Goal: Information Seeking & Learning: Learn about a topic

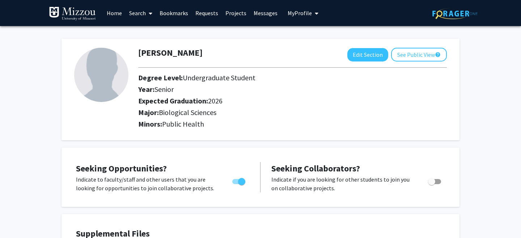
click at [120, 15] on link "Home" at bounding box center [114, 12] width 22 height 25
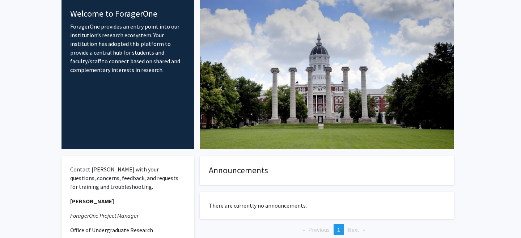
scroll to position [1, 0]
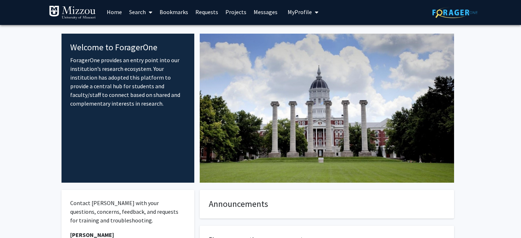
click at [147, 12] on span at bounding box center [149, 12] width 7 height 25
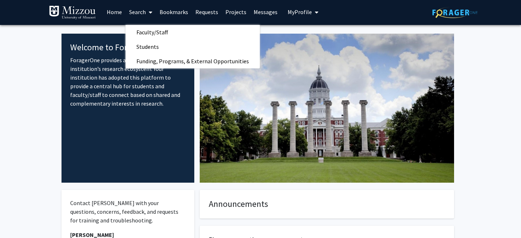
click at [240, 14] on link "Projects" at bounding box center [236, 11] width 28 height 25
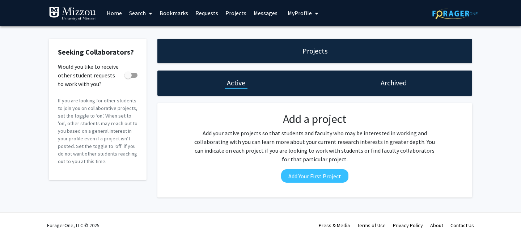
click at [150, 14] on icon at bounding box center [151, 13] width 4 height 6
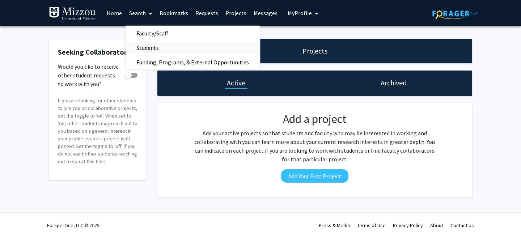
click at [164, 47] on span "Students" at bounding box center [147, 48] width 44 height 14
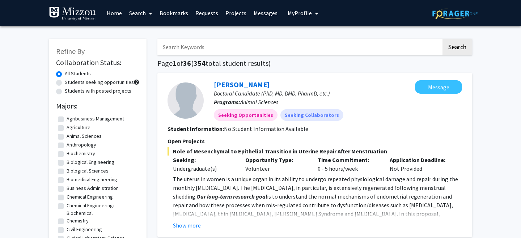
click at [149, 13] on icon at bounding box center [151, 13] width 4 height 6
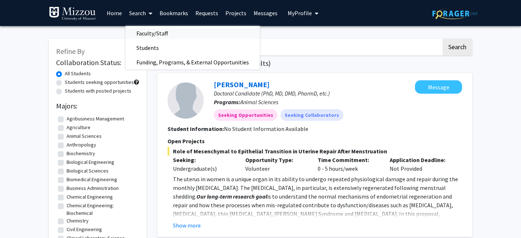
click at [155, 35] on span "Faculty/Staff" at bounding box center [151, 33] width 53 height 14
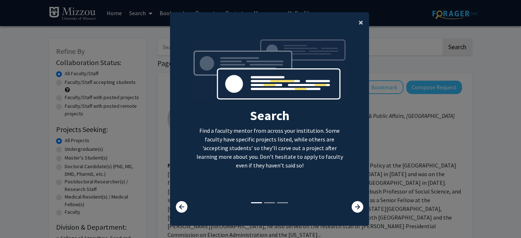
click at [359, 27] on span "×" at bounding box center [360, 22] width 5 height 11
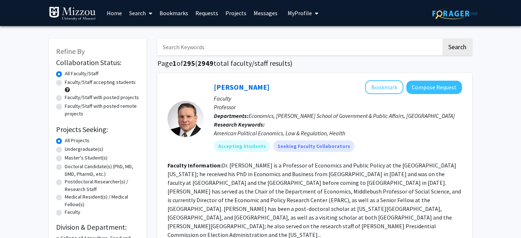
click at [150, 12] on icon at bounding box center [151, 13] width 4 height 6
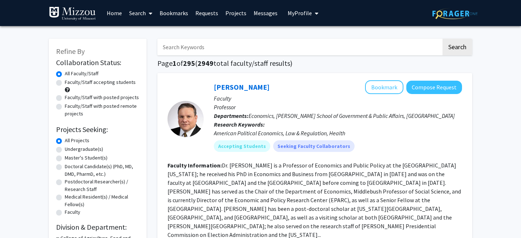
click at [65, 148] on label "Undergraduate(s)" at bounding box center [84, 149] width 38 height 8
click at [65, 148] on input "Undergraduate(s)" at bounding box center [67, 147] width 5 height 5
radio input "true"
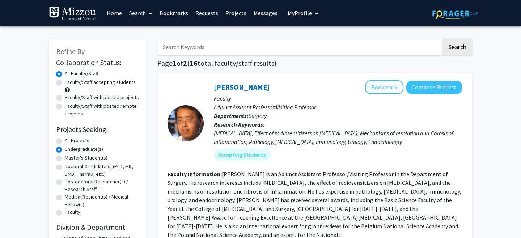
click at [65, 83] on label "Faculty/Staff accepting students" at bounding box center [100, 82] width 71 height 8
click at [65, 83] on input "Faculty/Staff accepting students" at bounding box center [67, 80] width 5 height 5
radio input "true"
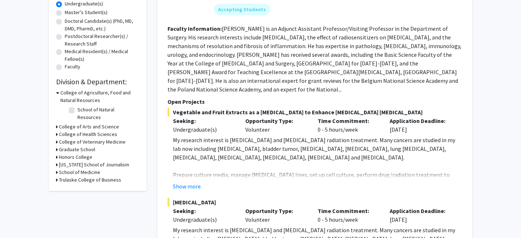
scroll to position [146, 0]
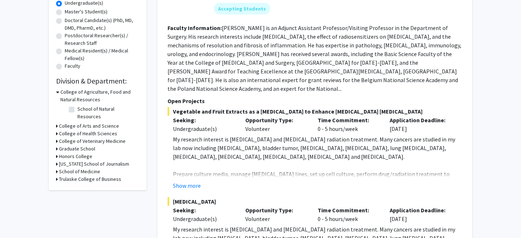
click at [448, 80] on fg-read-more "[PERSON_NAME] is an Adjunct Assistant Professor/Visiting Professor in the Depar…" at bounding box center [314, 58] width 294 height 68
click at [195, 181] on button "Show more" at bounding box center [187, 185] width 28 height 9
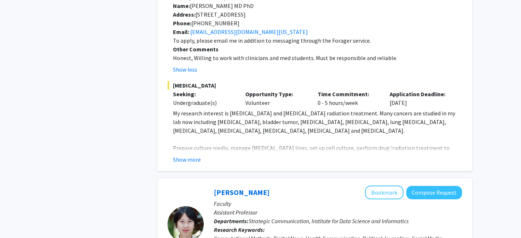
scroll to position [446, 0]
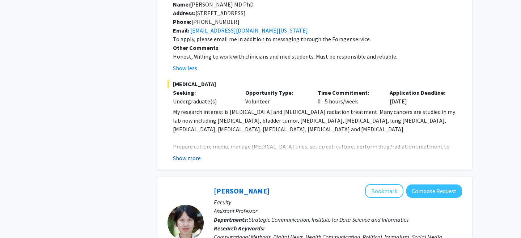
click at [179, 154] on button "Show more" at bounding box center [187, 158] width 28 height 9
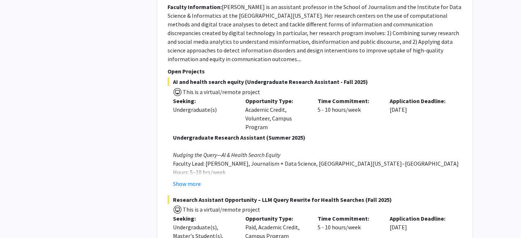
scroll to position [890, 0]
click at [185, 180] on button "Show more" at bounding box center [187, 184] width 28 height 9
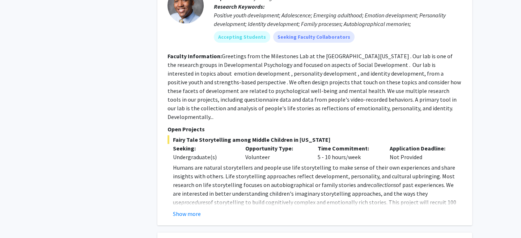
scroll to position [1561, 0]
click at [187, 210] on button "Show more" at bounding box center [187, 214] width 28 height 9
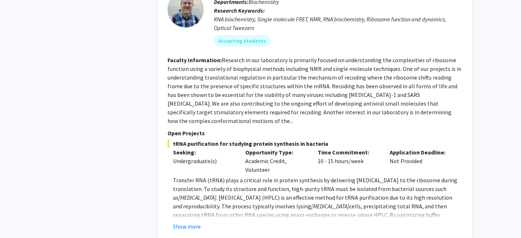
scroll to position [1915, 0]
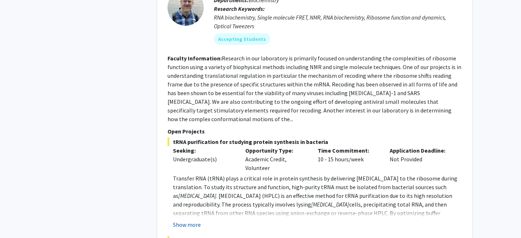
click at [196, 220] on button "Show more" at bounding box center [187, 224] width 28 height 9
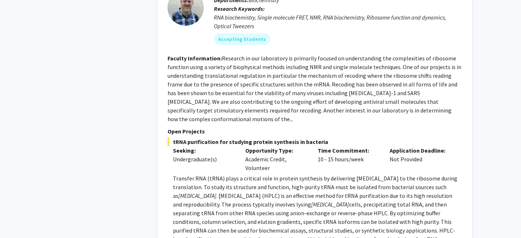
click at [433, 59] on fg-read-more "Research in our laboratory is primarily focused on understanding the complexiti…" at bounding box center [314, 89] width 294 height 68
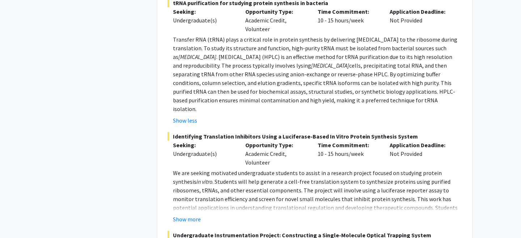
scroll to position [2077, 0]
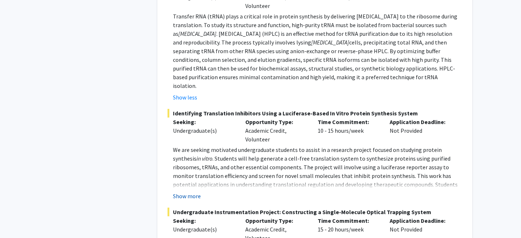
click at [189, 192] on button "Show more" at bounding box center [187, 196] width 28 height 9
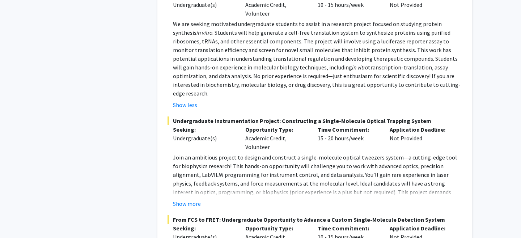
scroll to position [2204, 0]
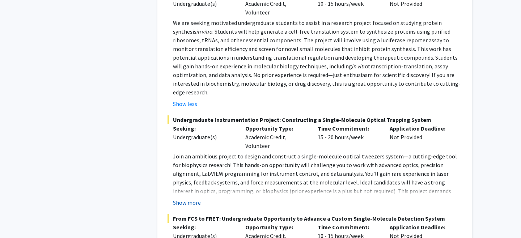
click at [178, 198] on button "Show more" at bounding box center [187, 202] width 28 height 9
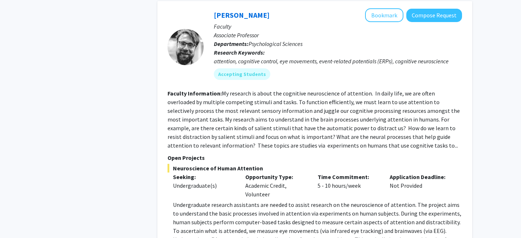
scroll to position [3153, 0]
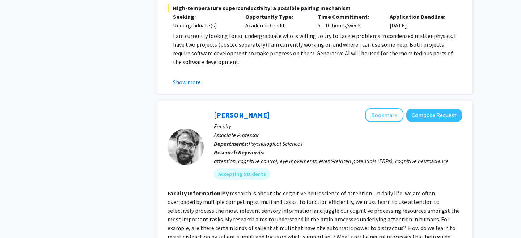
scroll to position [3044, 0]
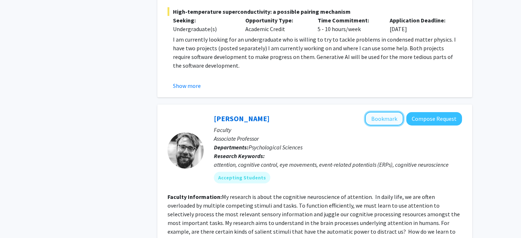
click at [391, 112] on button "Bookmark" at bounding box center [384, 119] width 38 height 14
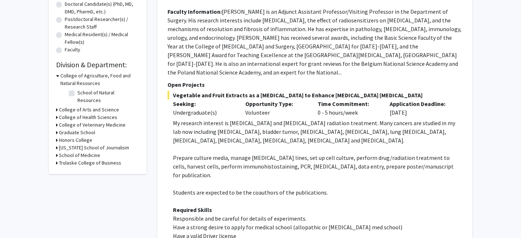
scroll to position [162, 0]
click at [65, 114] on h3 "College of Health Sciences" at bounding box center [88, 118] width 58 height 8
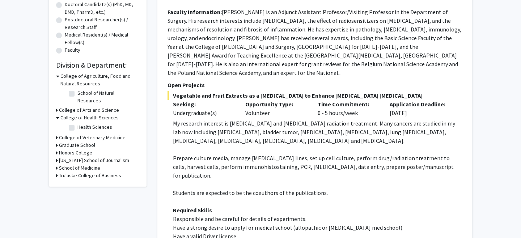
click at [77, 123] on label "Health Sciences" at bounding box center [94, 127] width 35 height 8
click at [77, 123] on input "Health Sciences" at bounding box center [79, 125] width 5 height 5
checkbox input "true"
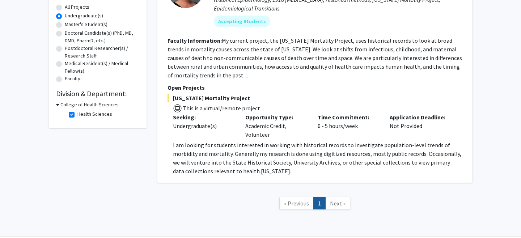
scroll to position [135, 0]
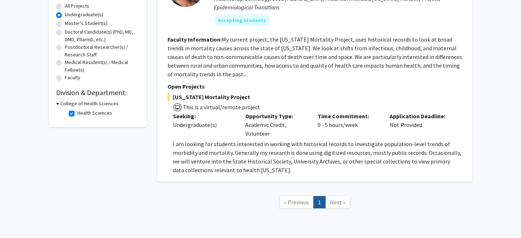
click at [70, 103] on h3 "College of Health Sciences" at bounding box center [89, 104] width 58 height 8
click at [70, 103] on h3 "College of Health Sciences" at bounding box center [88, 104] width 58 height 8
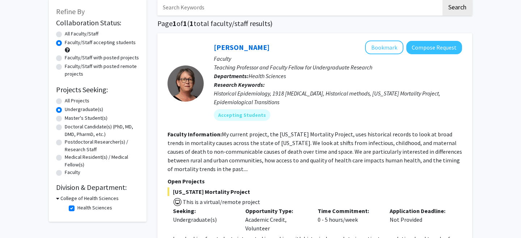
scroll to position [0, 0]
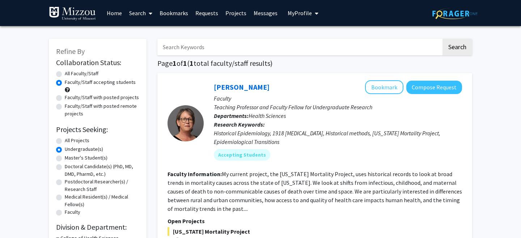
checkbox input "false"
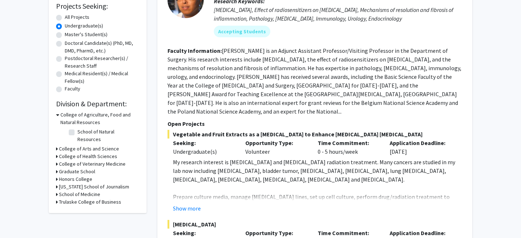
scroll to position [127, 0]
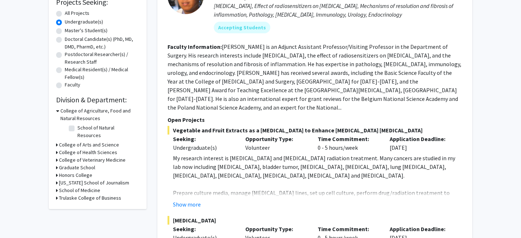
click at [79, 141] on h3 "College of Arts and Science" at bounding box center [89, 145] width 60 height 8
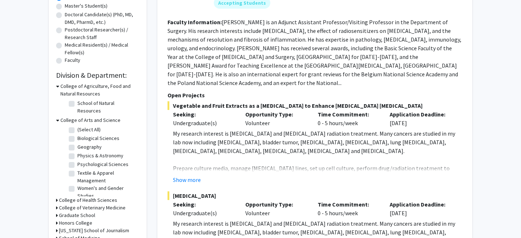
scroll to position [154, 0]
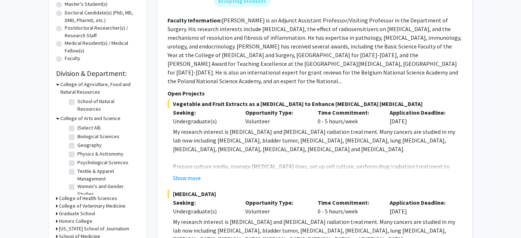
click at [77, 133] on label "Biological Sciences" at bounding box center [98, 137] width 42 height 8
click at [77, 133] on input "Biological Sciences" at bounding box center [79, 135] width 5 height 5
checkbox input "true"
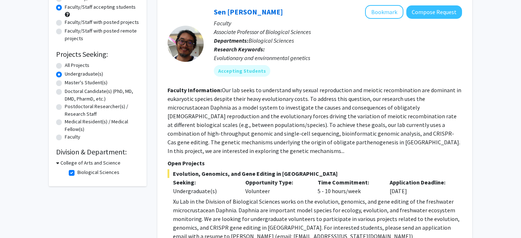
scroll to position [79, 0]
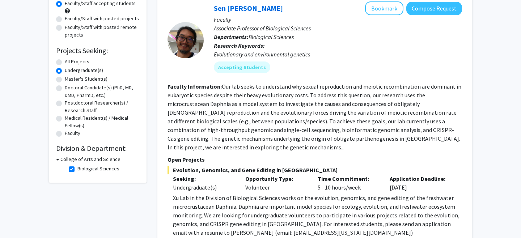
click at [77, 170] on label "Biological Sciences" at bounding box center [98, 169] width 42 height 8
click at [77, 170] on input "Biological Sciences" at bounding box center [79, 167] width 5 height 5
checkbox input "false"
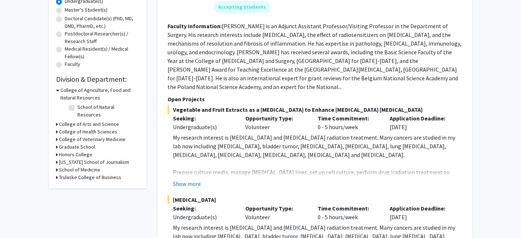
scroll to position [148, 0]
click at [81, 144] on h3 "Graduate School" at bounding box center [77, 148] width 36 height 8
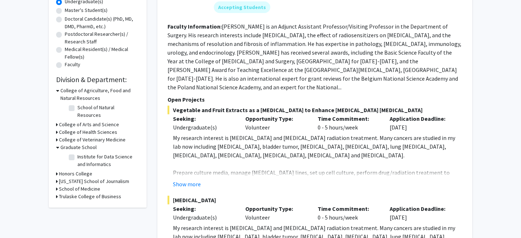
click at [78, 144] on h3 "Graduate School" at bounding box center [78, 148] width 36 height 8
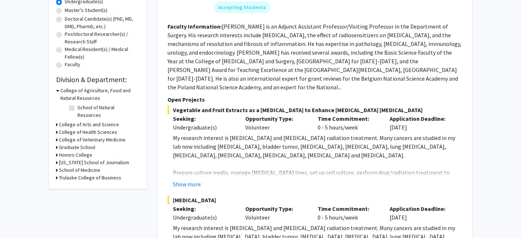
click at [78, 151] on h3 "Honors College" at bounding box center [75, 155] width 33 height 8
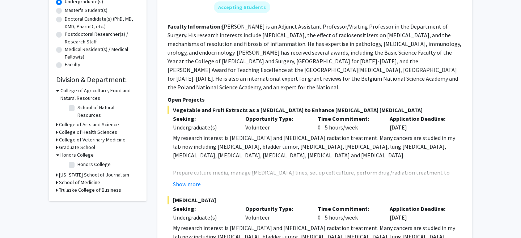
click at [78, 151] on h3 "Honors College" at bounding box center [76, 155] width 33 height 8
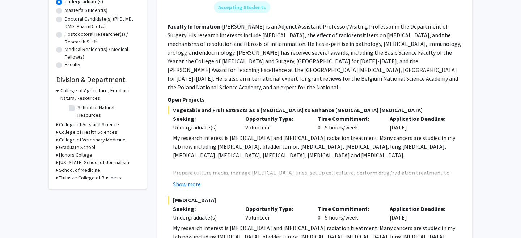
click at [80, 166] on h3 "School of Medicine" at bounding box center [79, 170] width 41 height 8
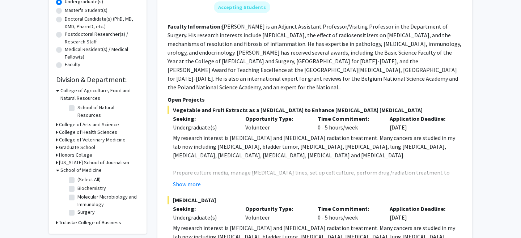
click at [77, 176] on label "(Select All)" at bounding box center [88, 180] width 23 height 8
click at [77, 176] on input "(Select All)" at bounding box center [79, 178] width 5 height 5
checkbox input "true"
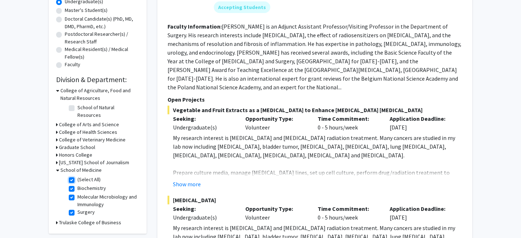
checkbox input "true"
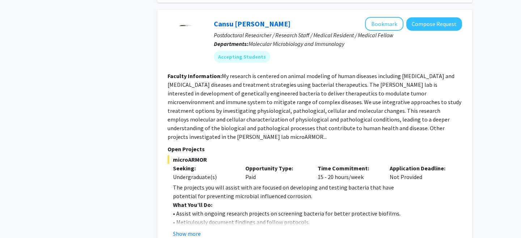
scroll to position [1012, 0]
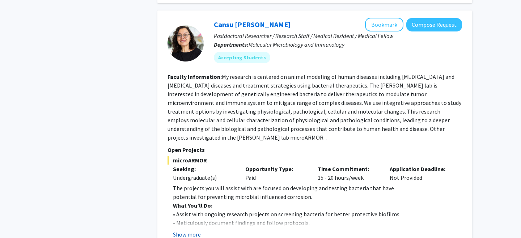
click at [182, 230] on button "Show more" at bounding box center [187, 234] width 28 height 9
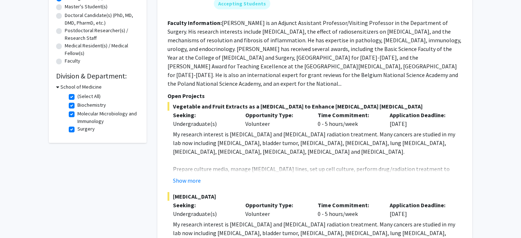
scroll to position [110, 0]
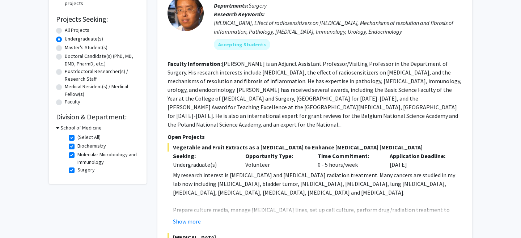
click at [77, 136] on label "(Select All)" at bounding box center [88, 137] width 23 height 8
click at [77, 136] on input "(Select All)" at bounding box center [79, 135] width 5 height 5
checkbox input "false"
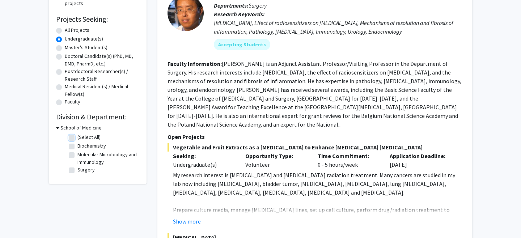
checkbox input "false"
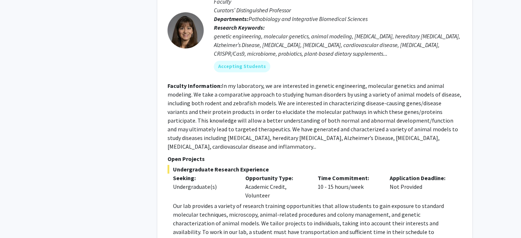
scroll to position [3300, 0]
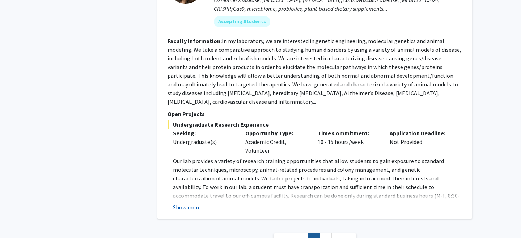
click at [179, 203] on button "Show more" at bounding box center [187, 207] width 28 height 9
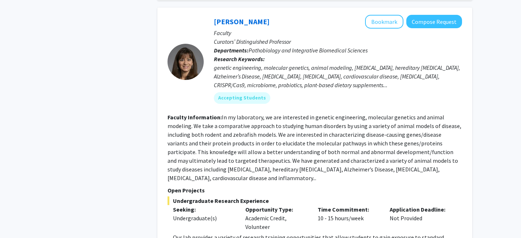
scroll to position [3317, 0]
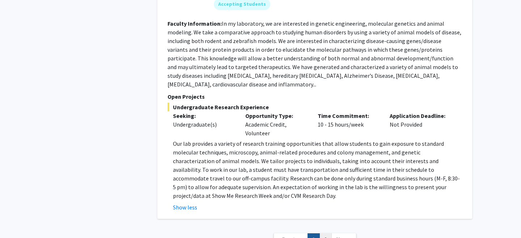
click at [325, 233] on link "2" at bounding box center [325, 239] width 12 height 13
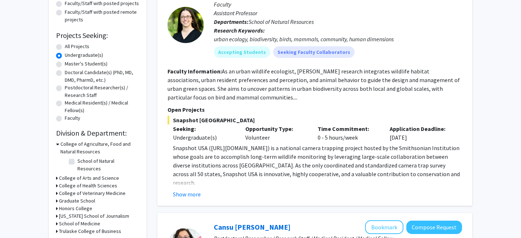
scroll to position [95, 0]
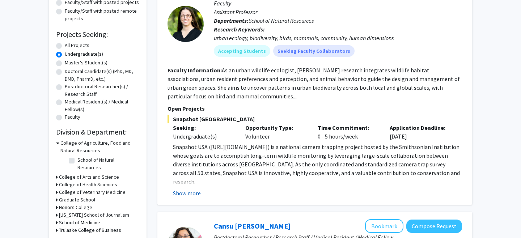
click at [187, 191] on button "Show more" at bounding box center [187, 193] width 28 height 9
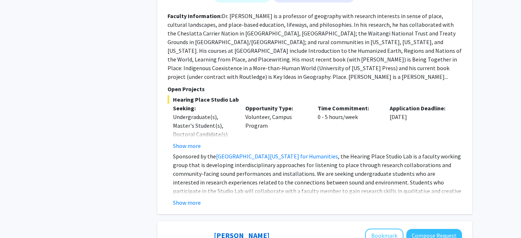
scroll to position [723, 0]
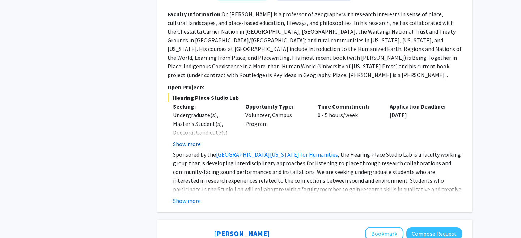
click at [191, 140] on button "Show more" at bounding box center [187, 144] width 28 height 9
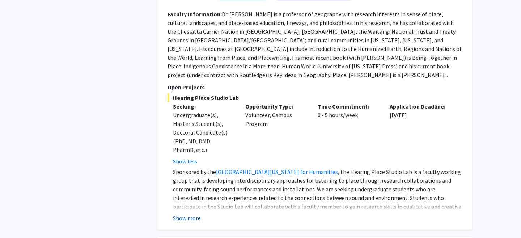
click at [189, 214] on button "Show more" at bounding box center [187, 218] width 28 height 9
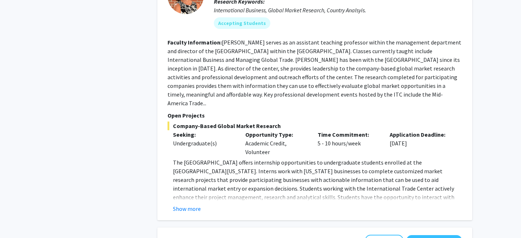
scroll to position [1098, 0]
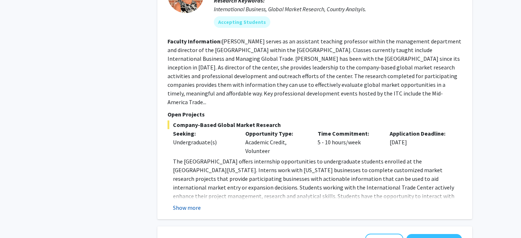
click at [191, 203] on button "Show more" at bounding box center [187, 207] width 28 height 9
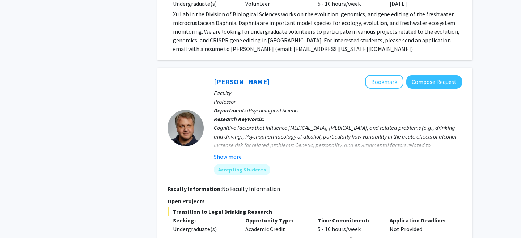
scroll to position [1580, 0]
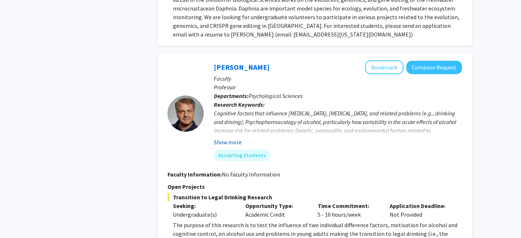
click at [223, 138] on button "Show more" at bounding box center [228, 142] width 28 height 9
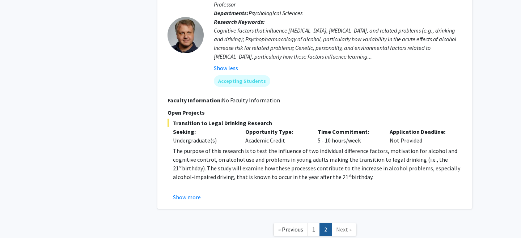
scroll to position [1663, 0]
click at [180, 193] on button "Show more" at bounding box center [187, 197] width 28 height 9
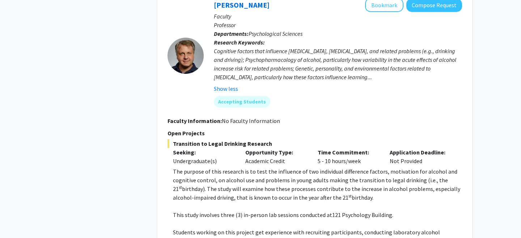
scroll to position [1714, 0]
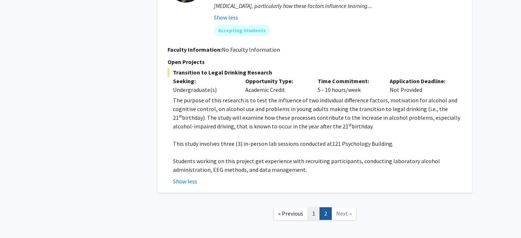
click at [316, 207] on link "1" at bounding box center [313, 213] width 12 height 13
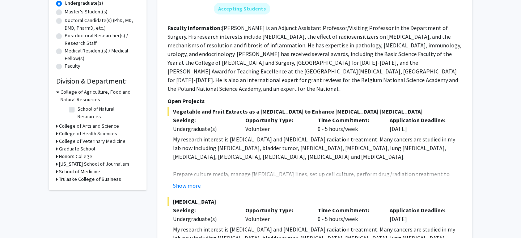
scroll to position [146, 0]
click at [189, 181] on button "Show more" at bounding box center [187, 185] width 28 height 9
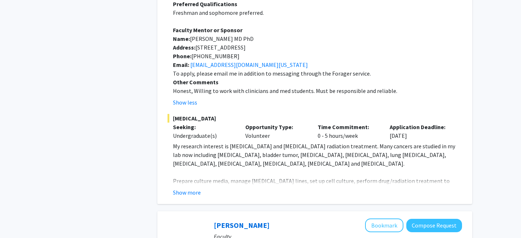
scroll to position [419, 0]
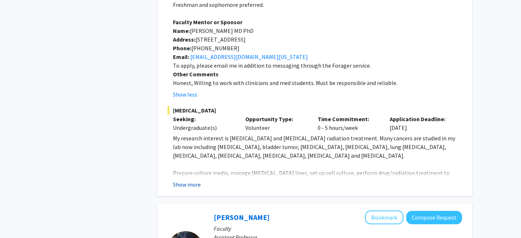
click at [180, 180] on button "Show more" at bounding box center [187, 184] width 28 height 9
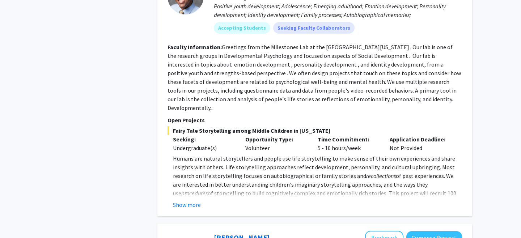
scroll to position [1276, 0]
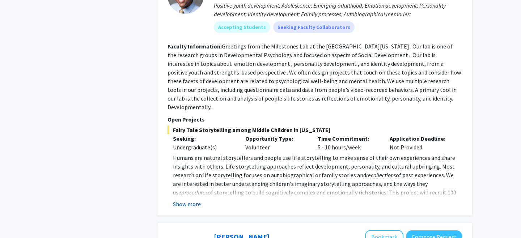
click at [188, 200] on button "Show more" at bounding box center [187, 204] width 28 height 9
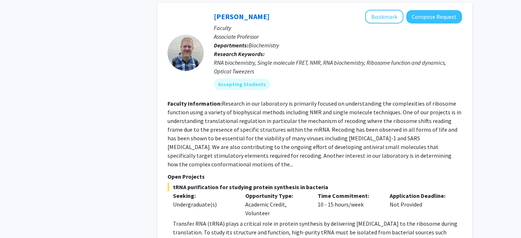
scroll to position [1575, 0]
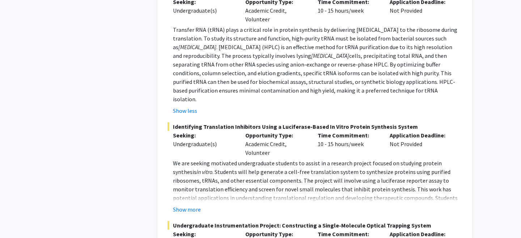
scroll to position [1770, 0]
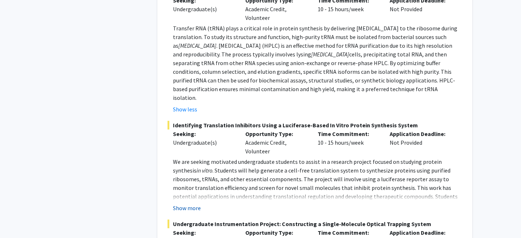
click at [183, 204] on button "Show more" at bounding box center [187, 208] width 28 height 9
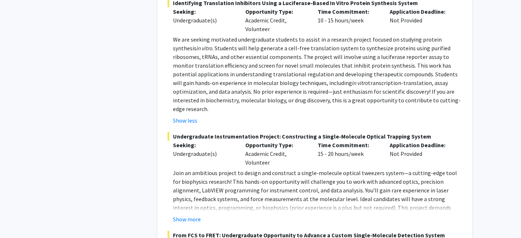
scroll to position [1893, 0]
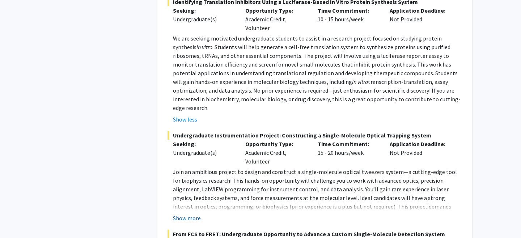
click at [183, 214] on button "Show more" at bounding box center [187, 218] width 28 height 9
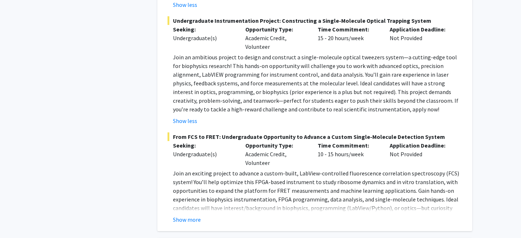
scroll to position [2015, 0]
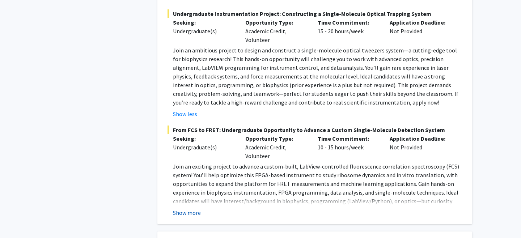
click at [185, 208] on button "Show more" at bounding box center [187, 212] width 28 height 9
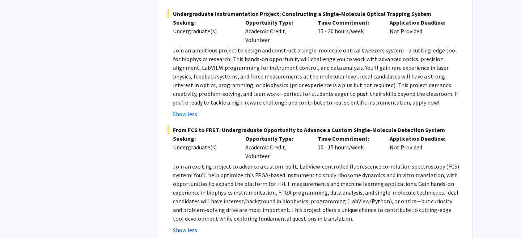
click at [181, 226] on button "Show less" at bounding box center [185, 230] width 24 height 9
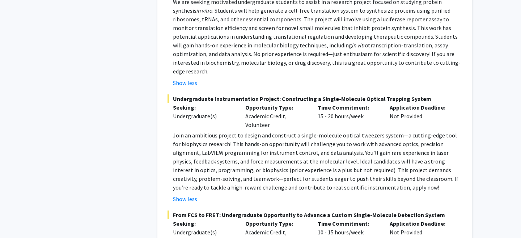
scroll to position [1929, 0]
click at [192, 195] on button "Show less" at bounding box center [185, 199] width 24 height 9
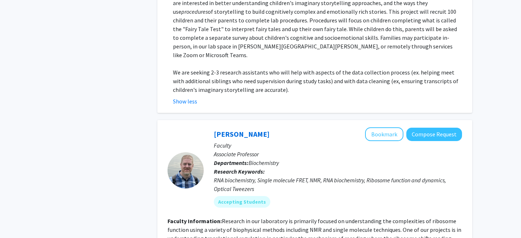
scroll to position [1453, 0]
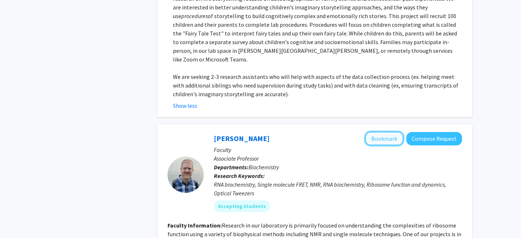
click at [384, 132] on button "Bookmark" at bounding box center [384, 139] width 38 height 14
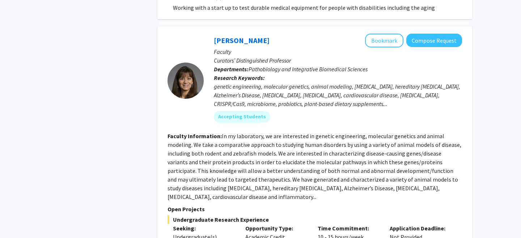
scroll to position [3718, 0]
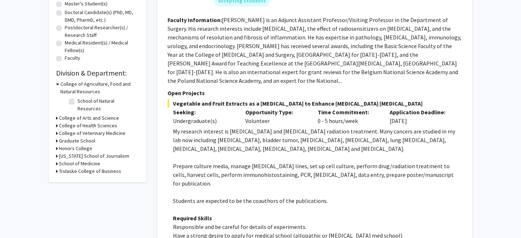
scroll to position [0, 0]
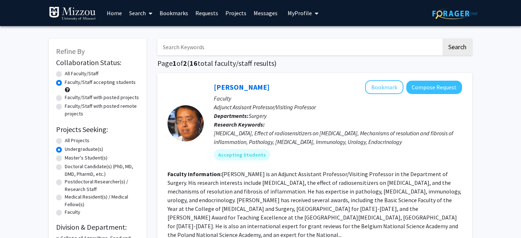
click at [175, 14] on link "Bookmarks" at bounding box center [174, 12] width 36 height 25
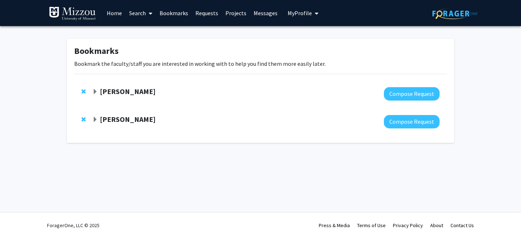
click at [149, 90] on strong "[PERSON_NAME]" at bounding box center [128, 91] width 56 height 9
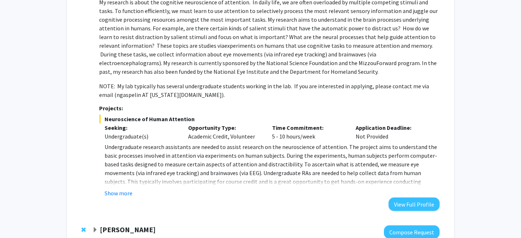
scroll to position [122, 0]
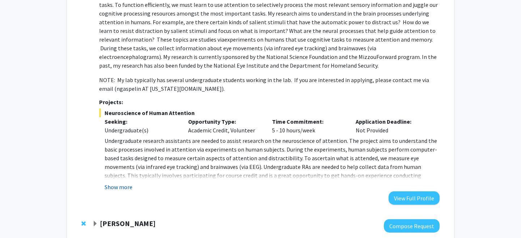
click at [126, 189] on button "Show more" at bounding box center [119, 187] width 28 height 9
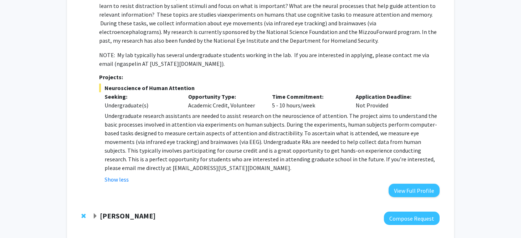
scroll to position [187, 0]
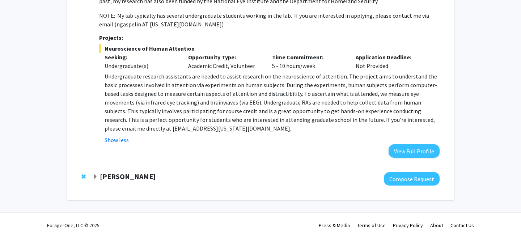
click at [116, 178] on strong "[PERSON_NAME]" at bounding box center [128, 176] width 56 height 9
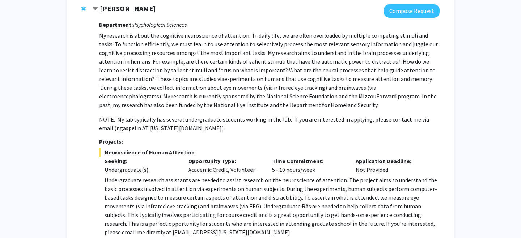
scroll to position [0, 0]
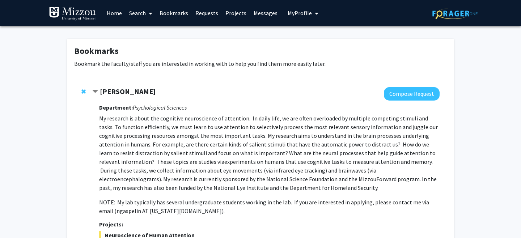
click at [300, 11] on span "My Profile" at bounding box center [299, 12] width 24 height 7
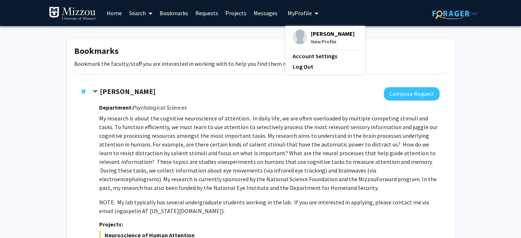
click at [319, 37] on span "[PERSON_NAME]" at bounding box center [333, 34] width 44 height 8
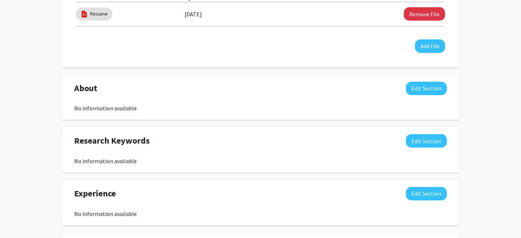
scroll to position [273, 0]
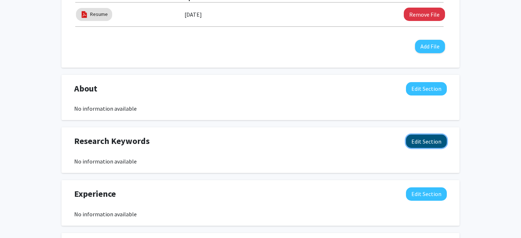
click at [419, 144] on button "Edit Section" at bounding box center [426, 141] width 41 height 13
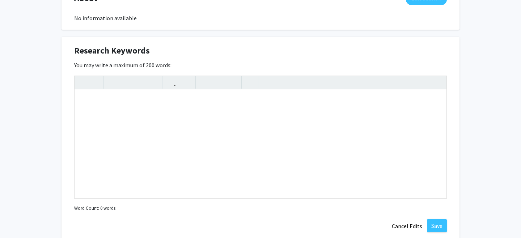
scroll to position [373, 0]
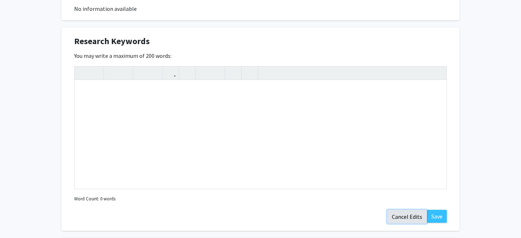
click at [408, 216] on button "Cancel Edits" at bounding box center [407, 217] width 40 height 14
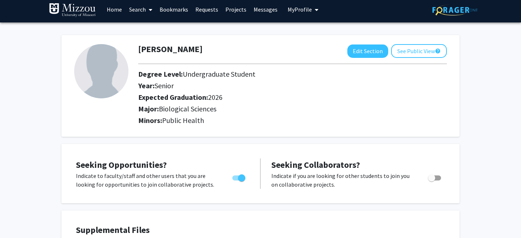
scroll to position [0, 0]
